Goal: Task Accomplishment & Management: Complete application form

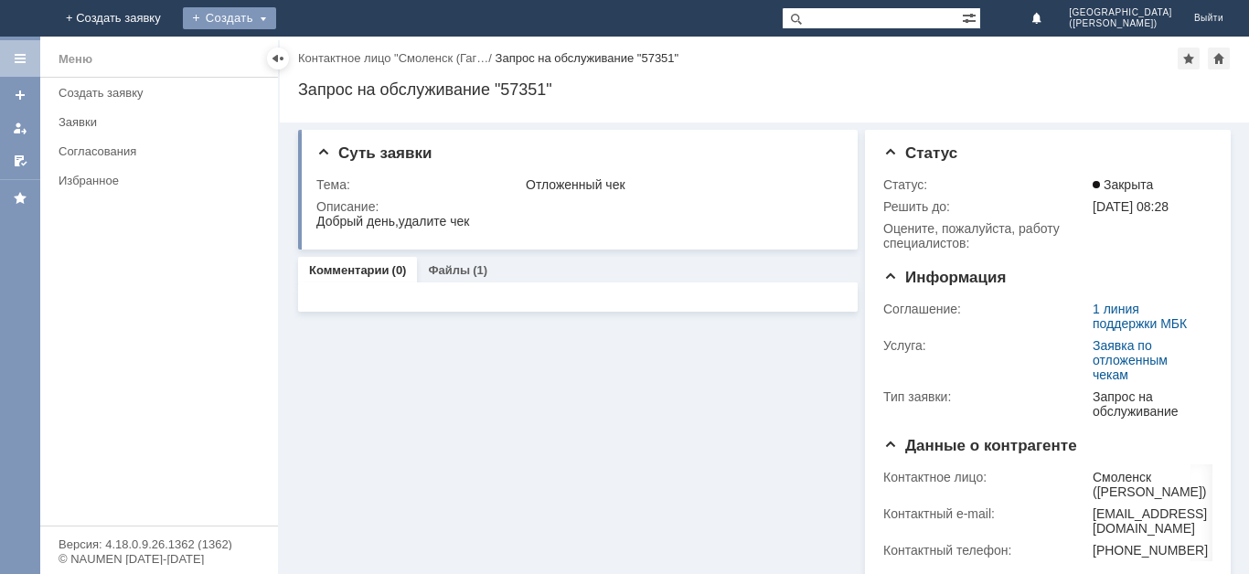
click at [276, 17] on div "Создать" at bounding box center [229, 18] width 93 height 22
click at [329, 68] on div "Заявка" at bounding box center [256, 54] width 146 height 29
click at [291, 15] on div "Создать" at bounding box center [244, 18] width 93 height 22
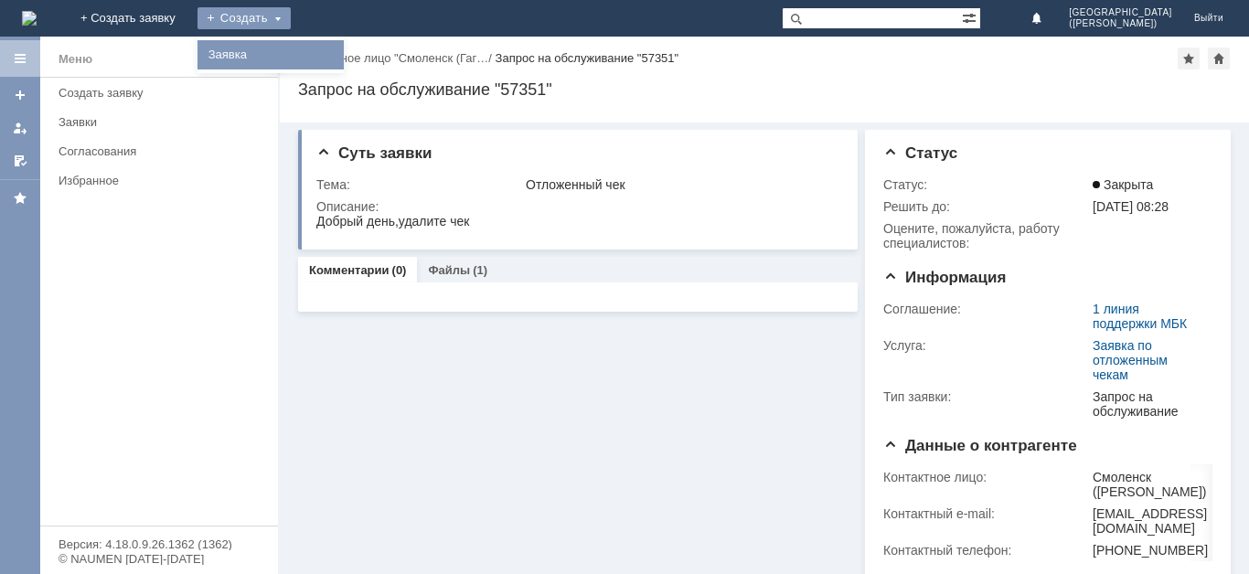
click at [340, 63] on link "Заявка" at bounding box center [270, 55] width 139 height 22
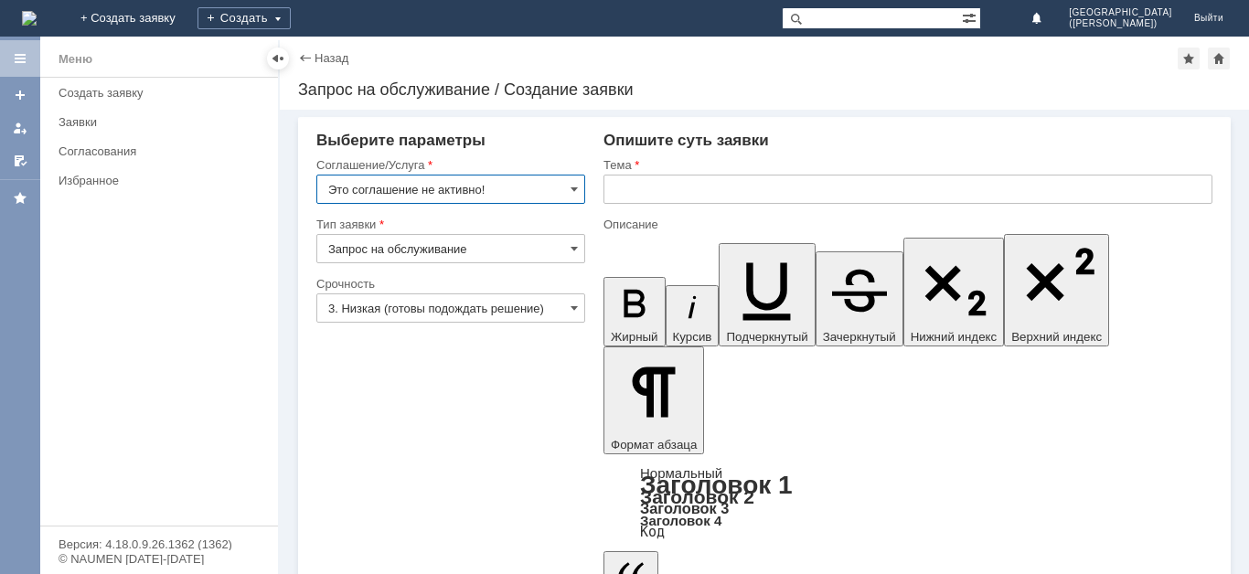
click at [540, 240] on input "Запрос на обслуживание" at bounding box center [450, 248] width 269 height 29
click at [566, 193] on input "Это соглашение не активно!" at bounding box center [450, 189] width 269 height 29
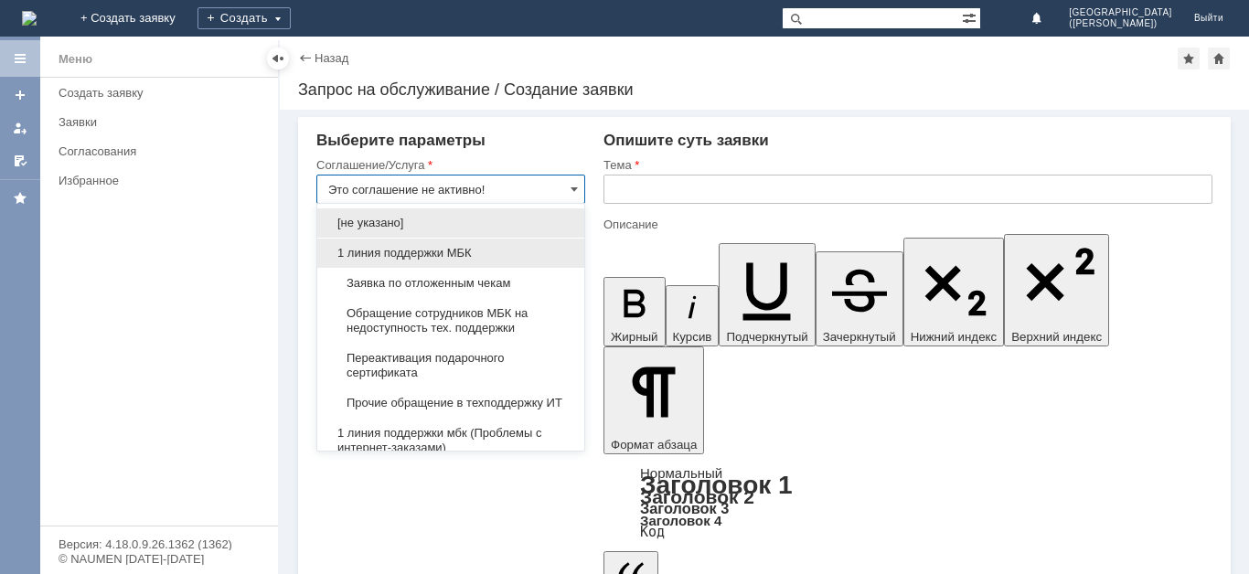
type input "Запрос на обслуживание"
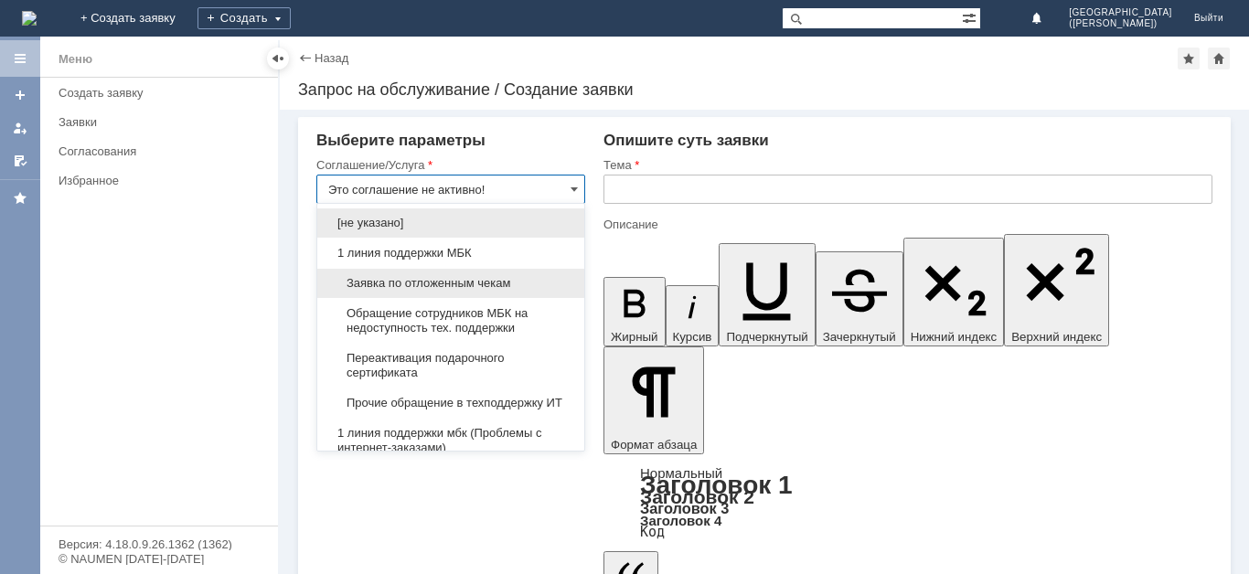
click at [433, 293] on div "Заявка по отложенным чекам" at bounding box center [450, 283] width 267 height 29
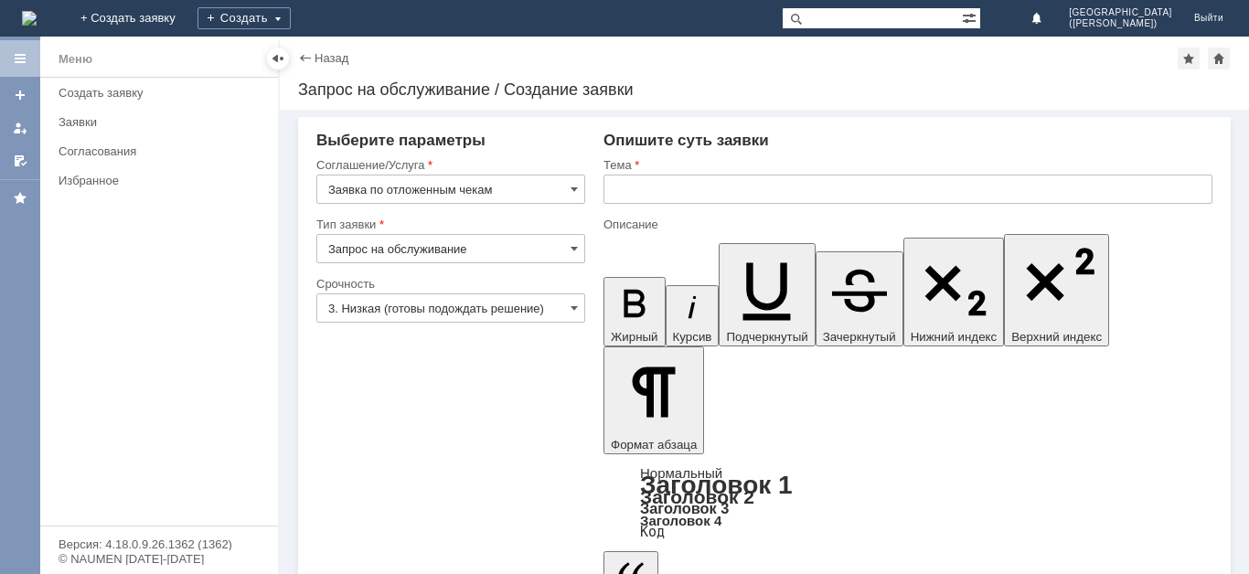
type input "Заявка по отложенным чекам"
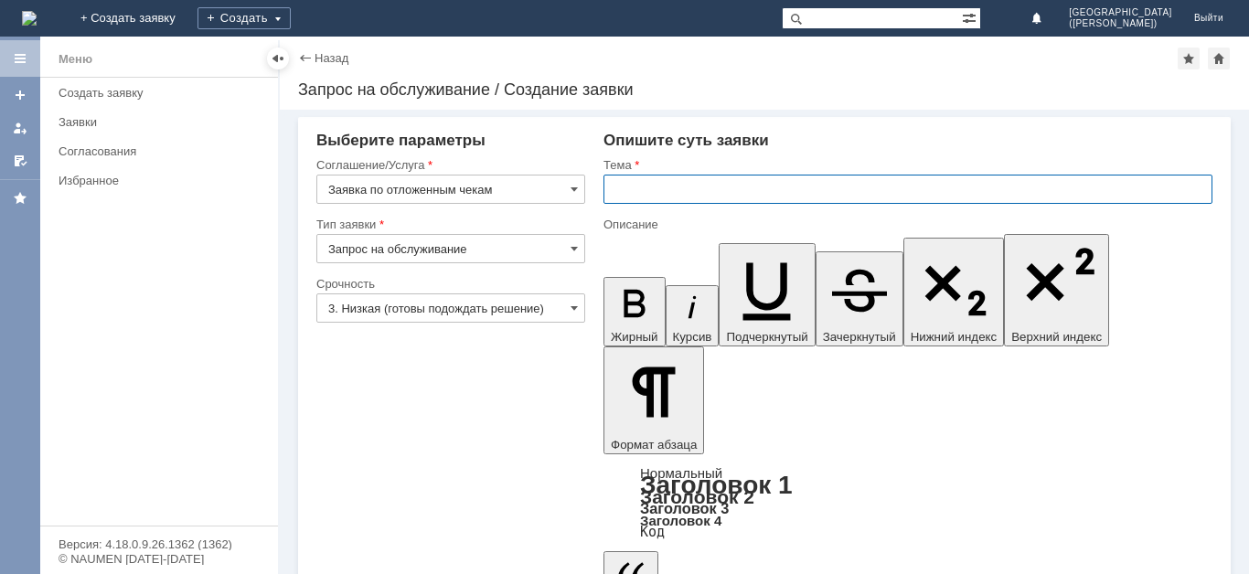
click at [668, 179] on input "text" at bounding box center [908, 189] width 609 height 29
type input "Отложенный чек"
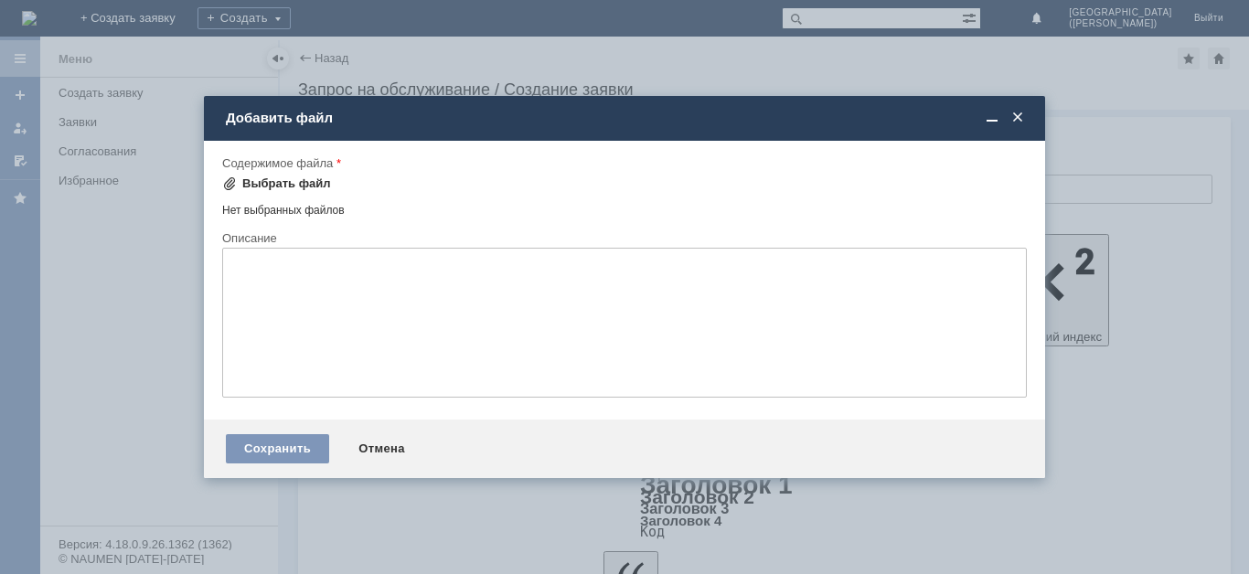
click at [296, 177] on div "Выбрать файл" at bounding box center [286, 183] width 89 height 15
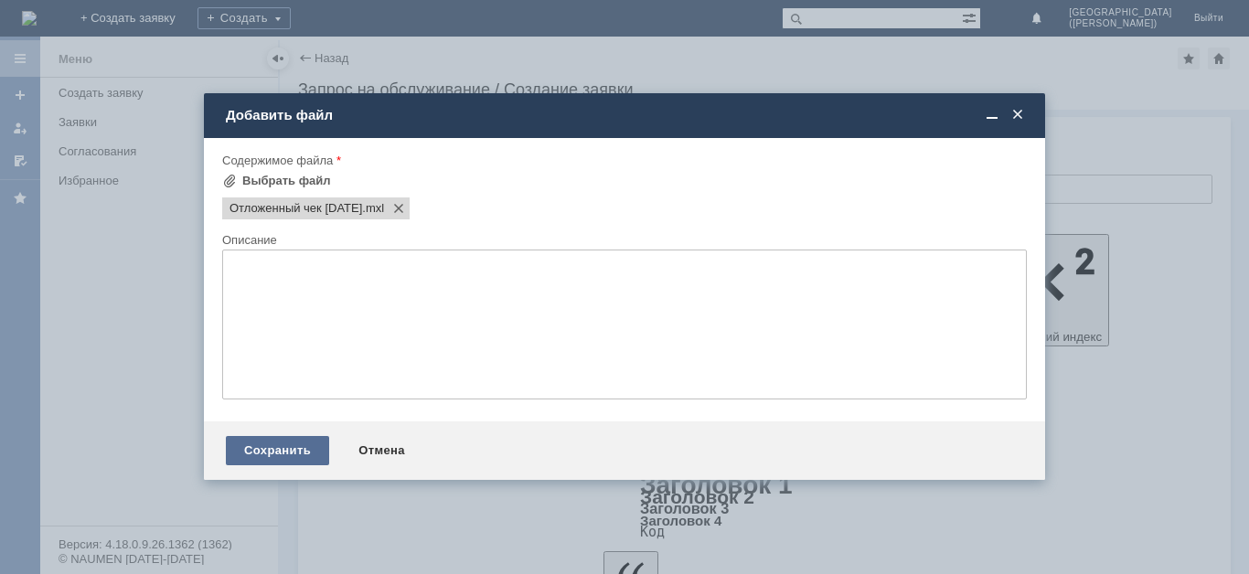
click at [292, 455] on div "Сохранить" at bounding box center [277, 450] width 103 height 29
